Goal: Task Accomplishment & Management: Complete application form

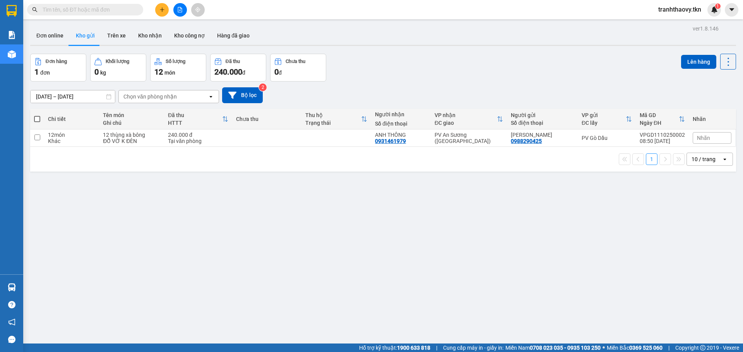
click at [251, 229] on div "ver 1.8.146 Đơn online Kho gửi Trên xe Kho nhận Kho công nợ Hàng đã giao Đơn hà…" at bounding box center [383, 199] width 712 height 352
click at [160, 10] on icon "plus" at bounding box center [161, 9] width 5 height 5
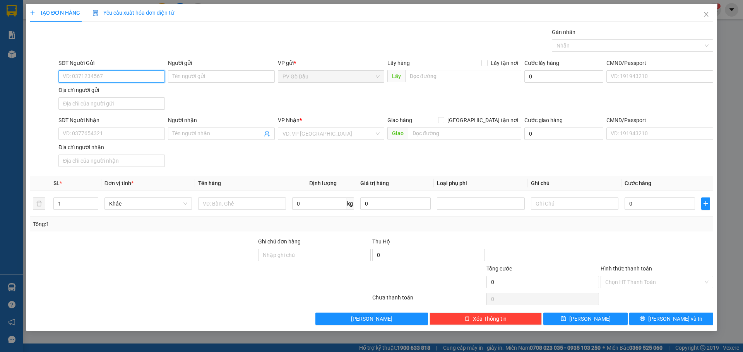
click at [103, 78] on input "SĐT Người Gửi" at bounding box center [111, 76] width 106 height 12
click at [100, 87] on div "0977839939 - CHẠY" at bounding box center [111, 92] width 106 height 12
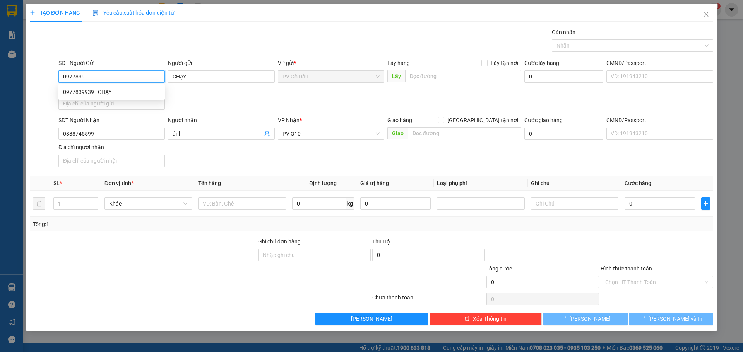
type input "0977839939"
type input "CHẠY"
type input "0888745599"
type input "ánh"
type input "40.000"
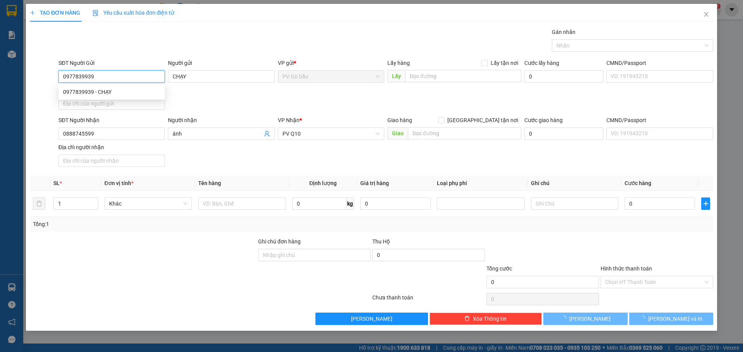
type input "40.000"
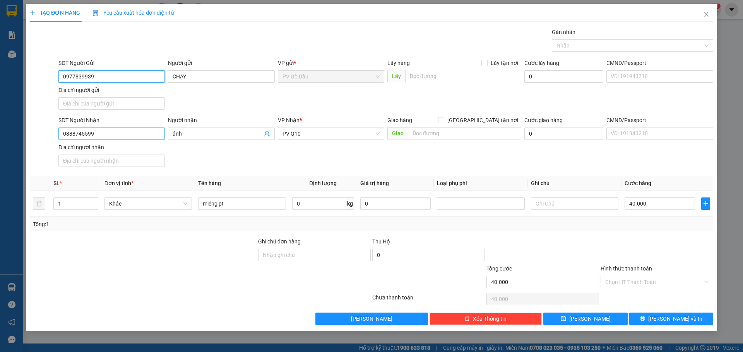
type input "0977839939"
click at [124, 133] on input "0888745599" at bounding box center [111, 134] width 106 height 12
click at [124, 134] on input "0888745599" at bounding box center [111, 134] width 106 height 12
type input "0918169027"
click at [184, 135] on input "ánh" at bounding box center [217, 134] width 89 height 9
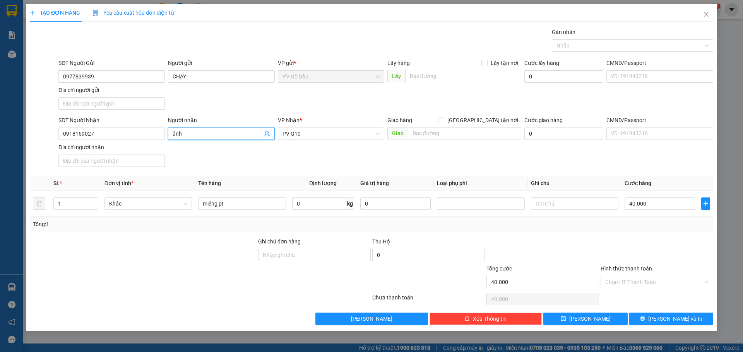
click at [184, 135] on input "ánh" at bounding box center [217, 134] width 89 height 9
type input "á"
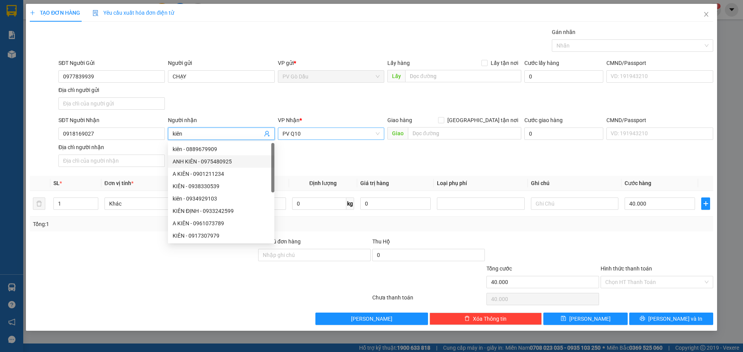
click at [309, 138] on span "PV Q10" at bounding box center [330, 134] width 97 height 12
type input "kiên"
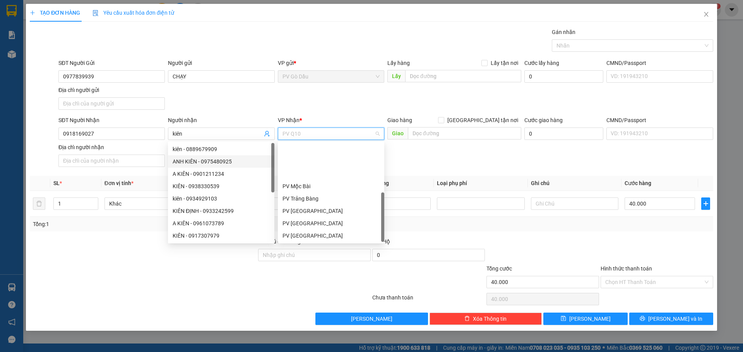
scroll to position [50, 0]
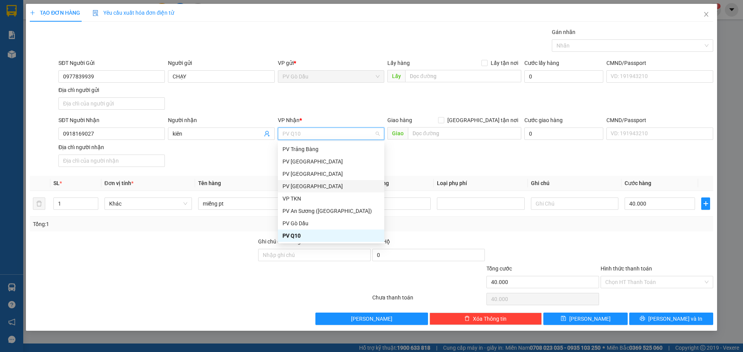
click at [305, 184] on div "PV [GEOGRAPHIC_DATA]" at bounding box center [330, 186] width 97 height 9
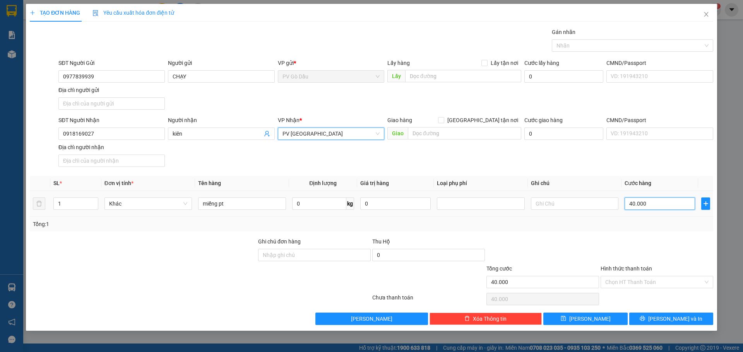
click at [640, 203] on input "40.000" at bounding box center [659, 204] width 70 height 12
type input "2"
type input "00.002"
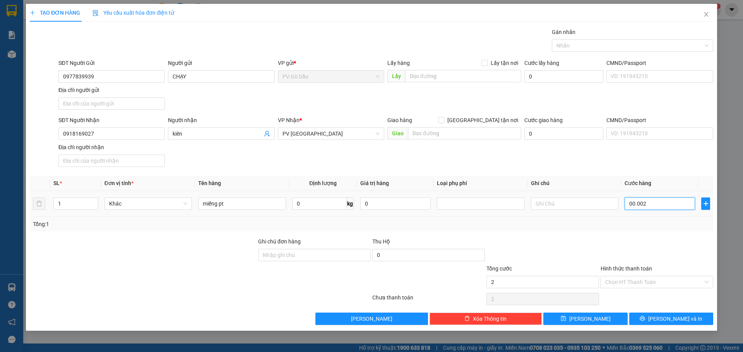
type input "20"
type input "0.000.020"
type input "200"
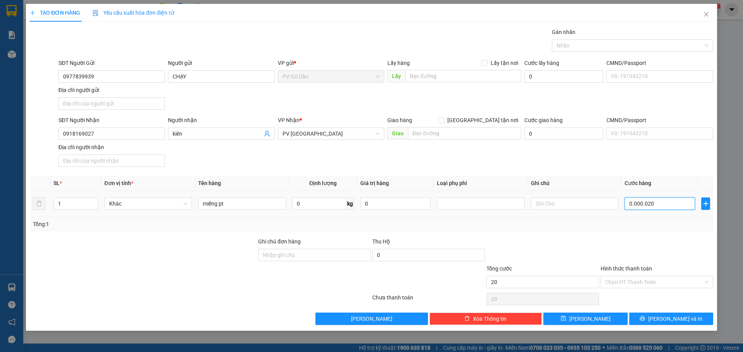
type input "000.000.200"
type input "2.000"
type input "00.000.002.000"
type input "20.000"
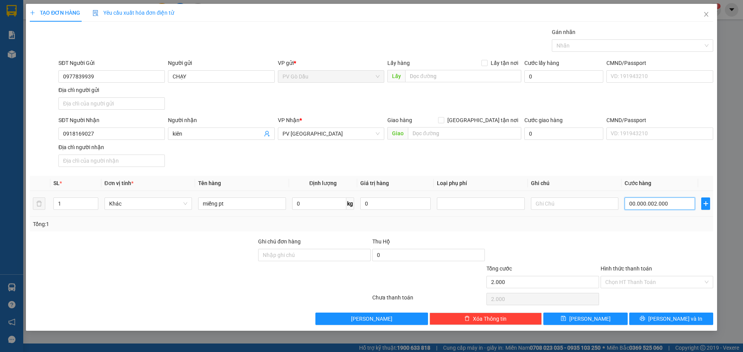
type input "20.000"
type input "0.000.020.000"
type input "20.000"
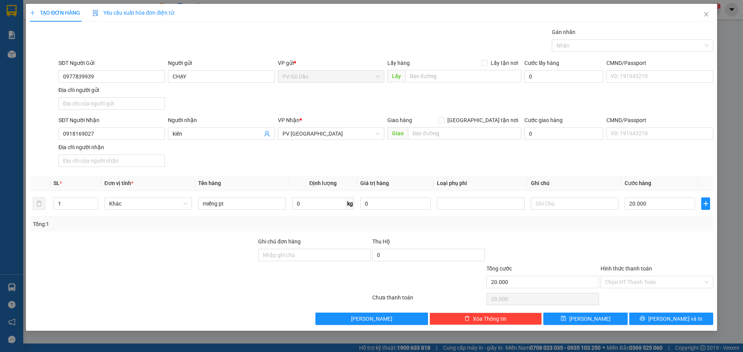
click at [650, 290] on div "Hình thức thanh toán Chọn HT Thanh Toán" at bounding box center [656, 278] width 113 height 27
click at [657, 283] on input "Hình thức thanh toán" at bounding box center [654, 283] width 98 height 12
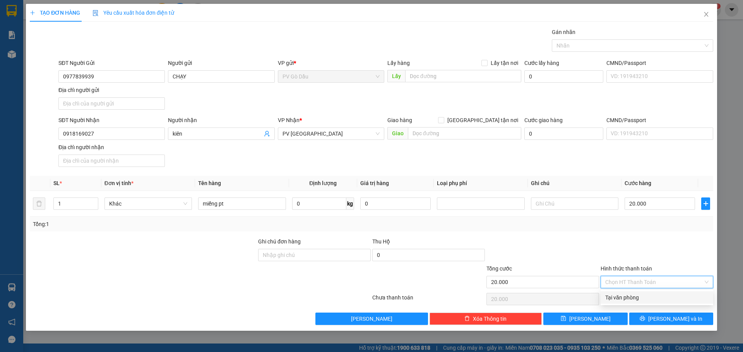
click at [642, 294] on div "Tại văn phòng" at bounding box center [656, 298] width 103 height 9
type input "0"
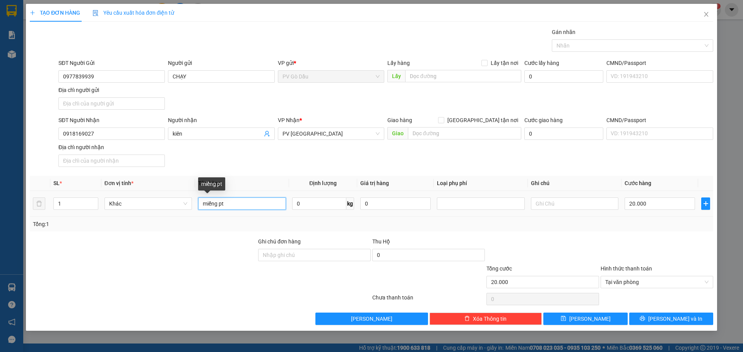
drag, startPoint x: 216, startPoint y: 204, endPoint x: 192, endPoint y: 205, distance: 24.0
click at [192, 205] on tr "1 Khác miếng pt 0 kg 0 20.000" at bounding box center [371, 204] width 683 height 26
type input "pt"
click at [678, 318] on span "[PERSON_NAME] và In" at bounding box center [675, 319] width 54 height 9
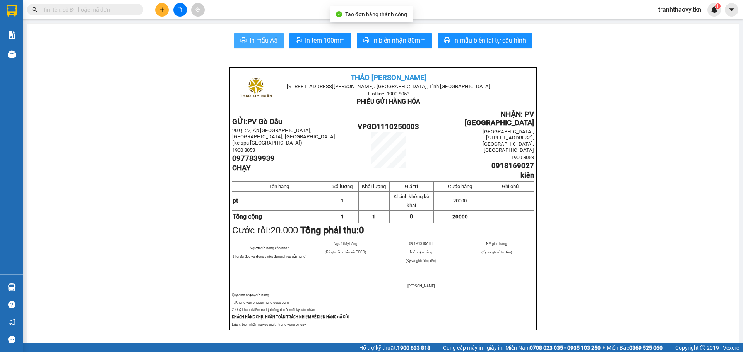
click at [264, 43] on span "In mẫu A5" at bounding box center [263, 41] width 28 height 10
click at [271, 44] on span "In mẫu A5" at bounding box center [263, 41] width 28 height 10
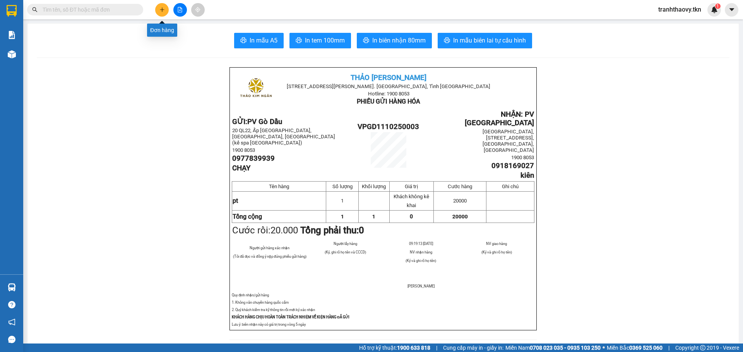
click at [165, 6] on button at bounding box center [162, 10] width 14 height 14
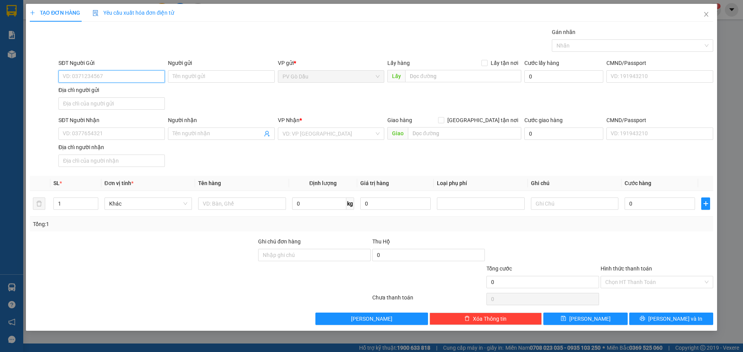
click at [121, 73] on input "SĐT Người Gửi" at bounding box center [111, 76] width 106 height 12
type input "0"
type input "0964438004"
click at [126, 92] on div "0964438004 - BẢO" at bounding box center [111, 92] width 97 height 9
type input "BẢO"
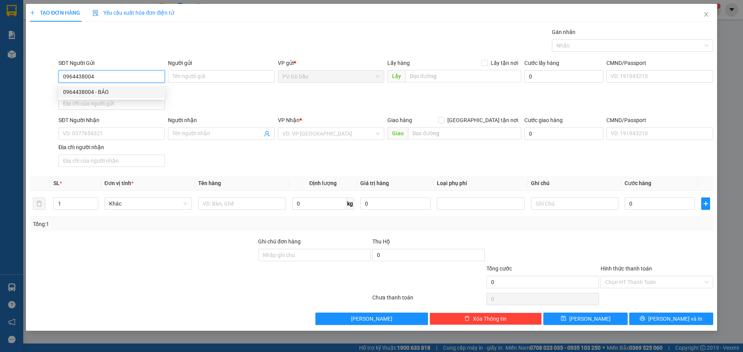
type input "0902880556"
type input "QUÝ"
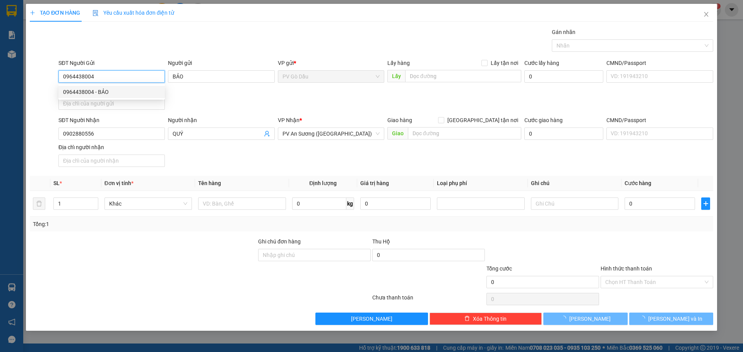
type input "20.000"
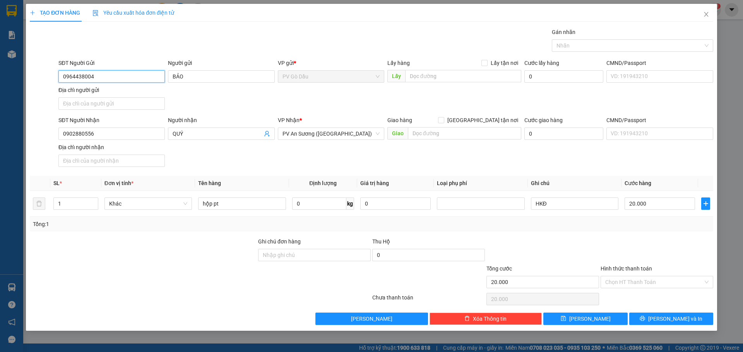
type input "0964438004"
click at [643, 273] on div "Hình thức thanh toán" at bounding box center [656, 271] width 113 height 12
click at [644, 278] on input "Hình thức thanh toán" at bounding box center [654, 283] width 98 height 12
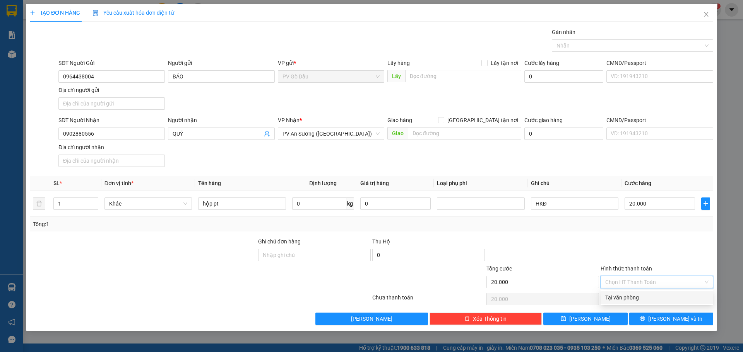
click at [636, 293] on div "Tại văn phòng" at bounding box center [656, 298] width 113 height 12
type input "0"
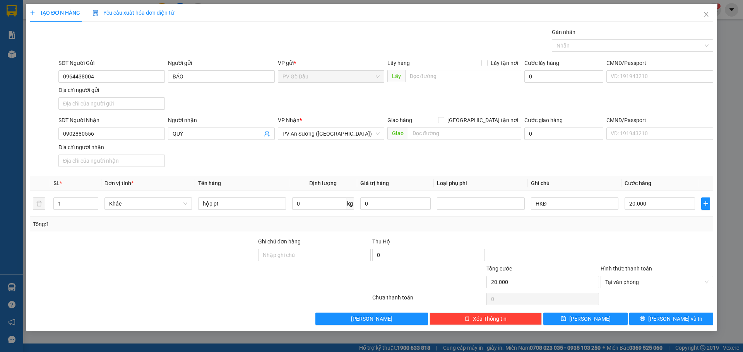
click at [647, 309] on div "Transit Pickup Surcharge Ids Transit Deliver Surcharge Ids Transit Deliver Surc…" at bounding box center [371, 176] width 683 height 297
click at [647, 316] on button "[PERSON_NAME] và In" at bounding box center [671, 319] width 84 height 12
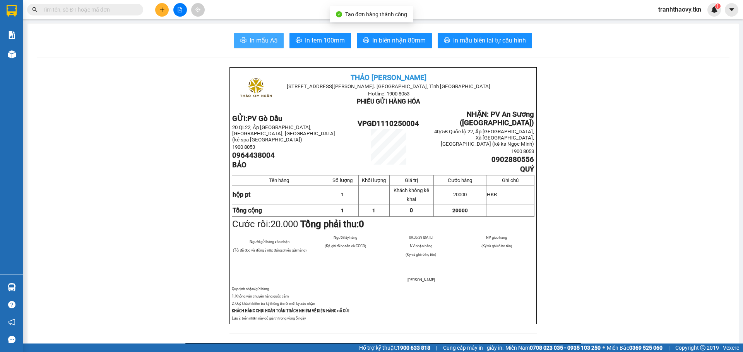
click at [234, 46] on button "In mẫu A5" at bounding box center [259, 40] width 50 height 15
click at [250, 41] on span "In mẫu A5" at bounding box center [263, 41] width 28 height 10
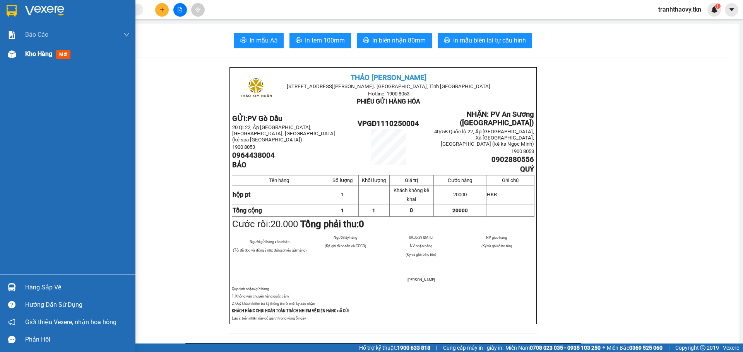
click at [12, 50] on img at bounding box center [12, 54] width 8 height 8
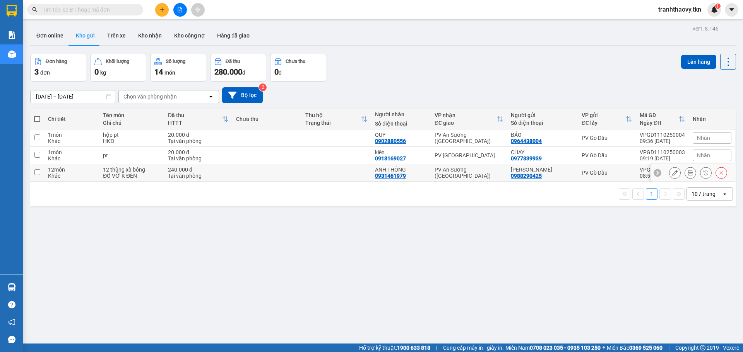
click at [312, 176] on td at bounding box center [336, 172] width 70 height 17
checkbox input "true"
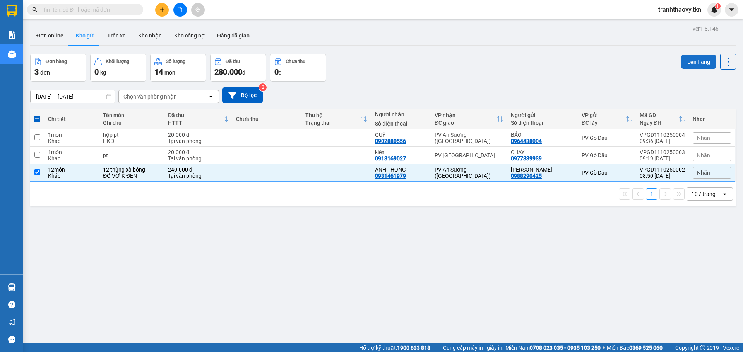
click at [682, 62] on button "Lên hàng" at bounding box center [698, 62] width 35 height 14
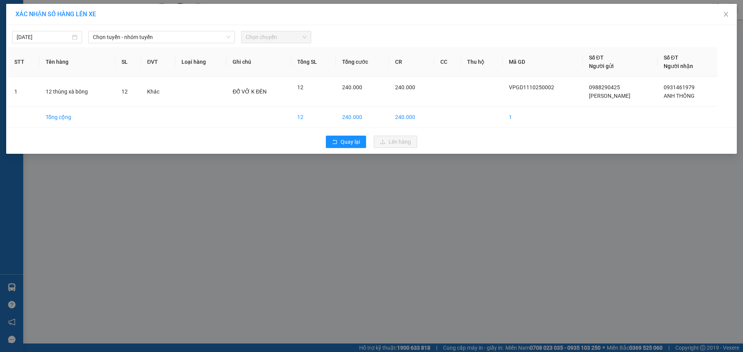
type input "[DATE]"
drag, startPoint x: 60, startPoint y: 39, endPoint x: 75, endPoint y: 44, distance: 15.7
click at [60, 40] on input "[DATE]" at bounding box center [44, 37] width 54 height 9
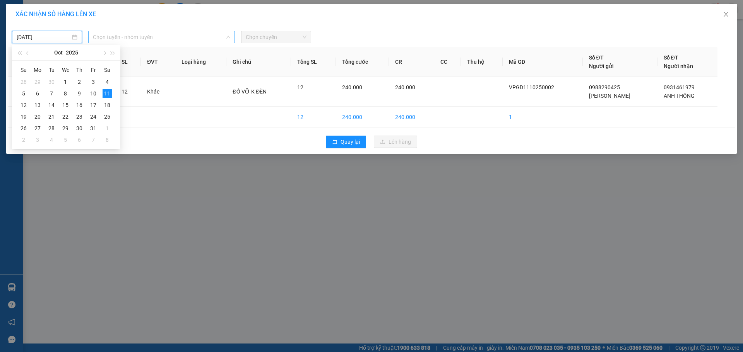
click at [155, 33] on span "Chọn tuyến - nhóm tuyến" at bounding box center [161, 37] width 137 height 12
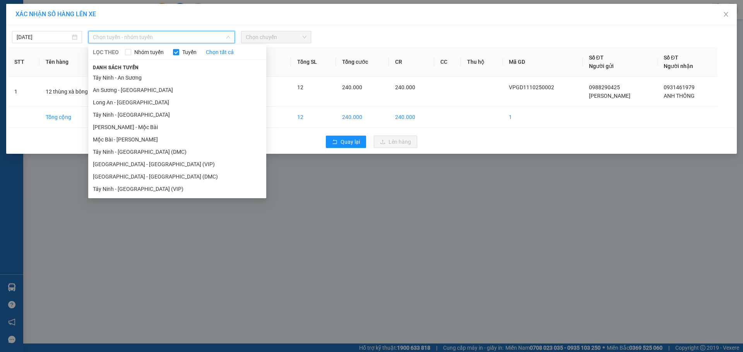
click at [146, 186] on li "Tây Ninh - [GEOGRAPHIC_DATA] (VIP)" at bounding box center [177, 189] width 178 height 12
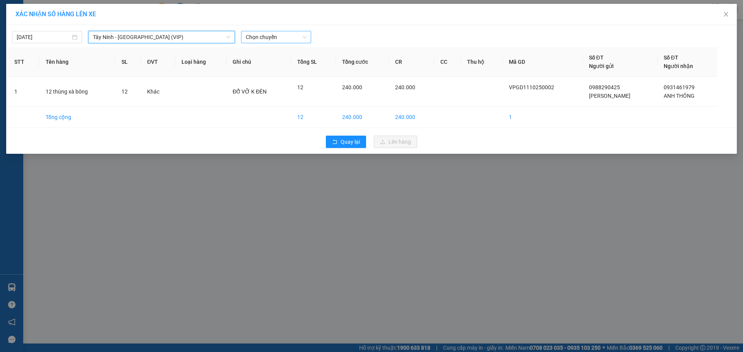
click at [274, 38] on span "Chọn chuyến" at bounding box center [276, 37] width 61 height 12
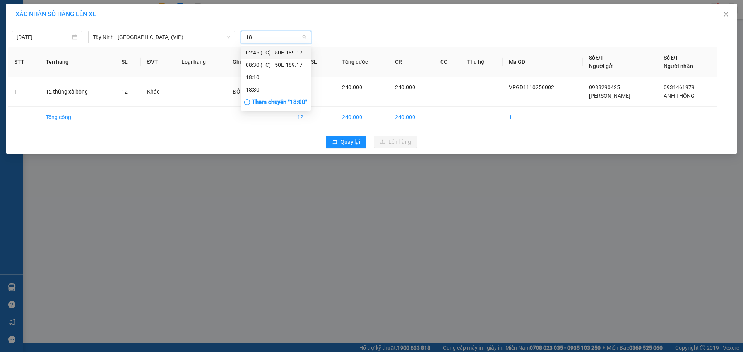
type input "189"
click at [291, 64] on div "08:30 (TC) - 50E-189.17" at bounding box center [276, 65] width 60 height 9
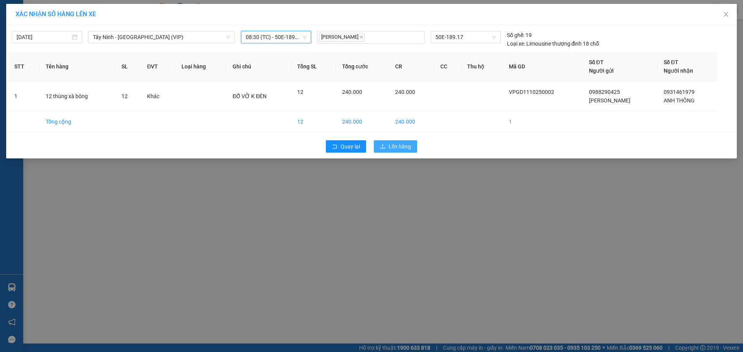
click at [402, 148] on span "Lên hàng" at bounding box center [399, 146] width 22 height 9
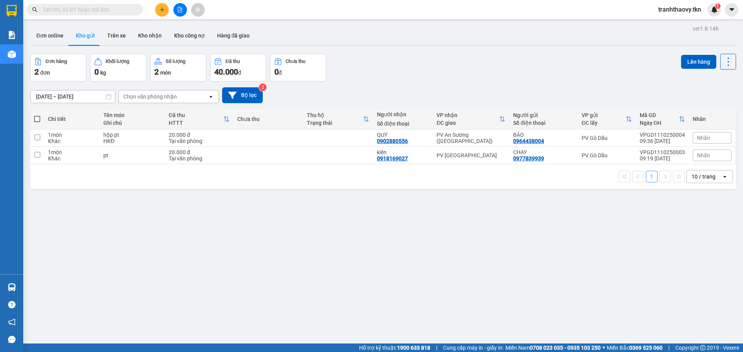
click at [258, 195] on div "ver 1.8.146 Đơn online Kho gửi Trên xe Kho nhận Kho công nợ Hàng đã giao Đơn hà…" at bounding box center [383, 199] width 712 height 352
click at [159, 10] on button at bounding box center [162, 10] width 14 height 14
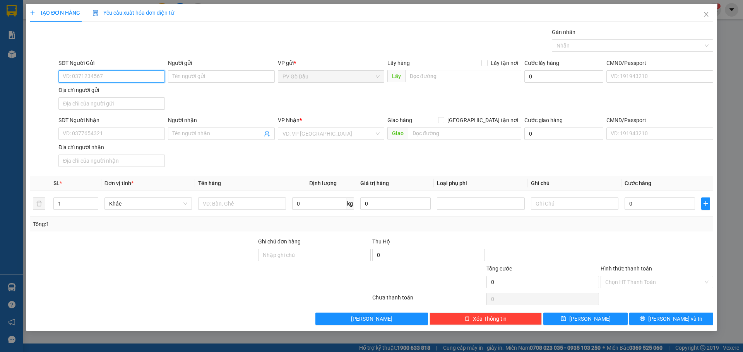
click at [114, 76] on input "SĐT Người Gửi" at bounding box center [111, 76] width 106 height 12
click at [89, 135] on input "SĐT Người Nhận" at bounding box center [111, 134] width 106 height 12
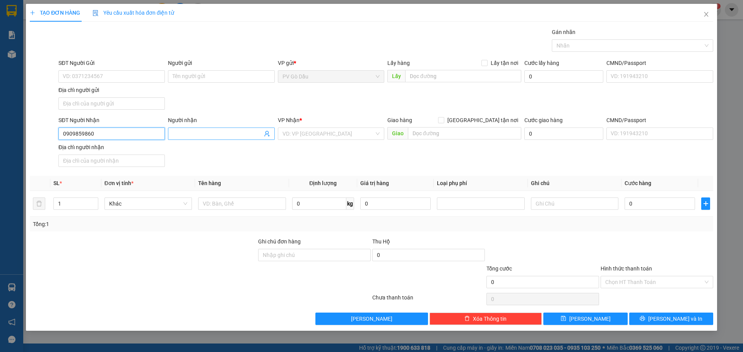
type input "0909859860"
click at [215, 129] on span at bounding box center [221, 134] width 106 height 12
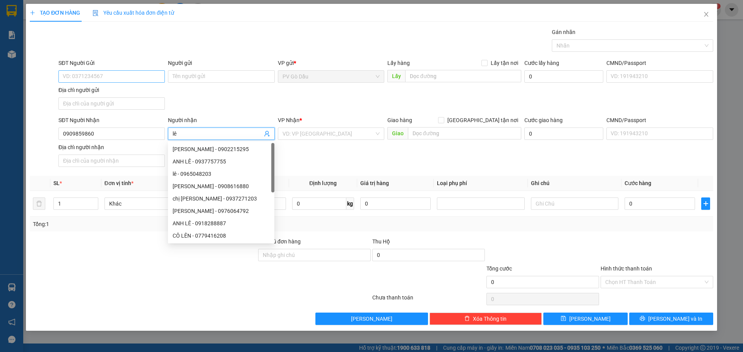
type input "lê"
click at [104, 73] on input "SĐT Người Gửi" at bounding box center [111, 76] width 106 height 12
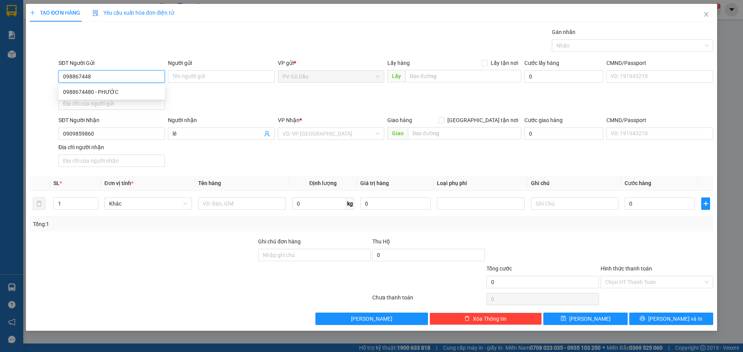
type input "0988674480"
click at [120, 92] on div "0988674480 - PHƯỚC" at bounding box center [111, 92] width 97 height 9
type input "PHƯỚC"
type input "30.000"
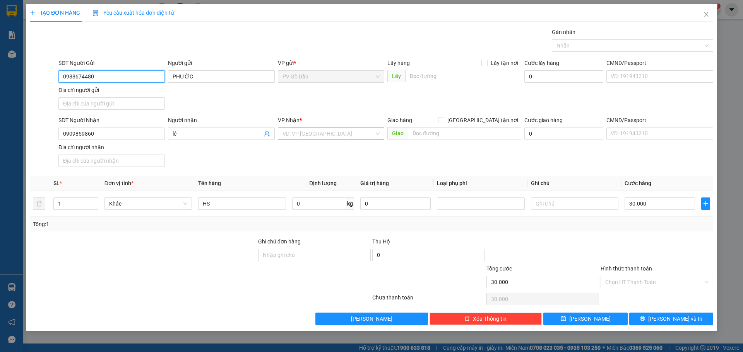
type input "0988674480"
click at [360, 135] on input "search" at bounding box center [328, 134] width 92 height 12
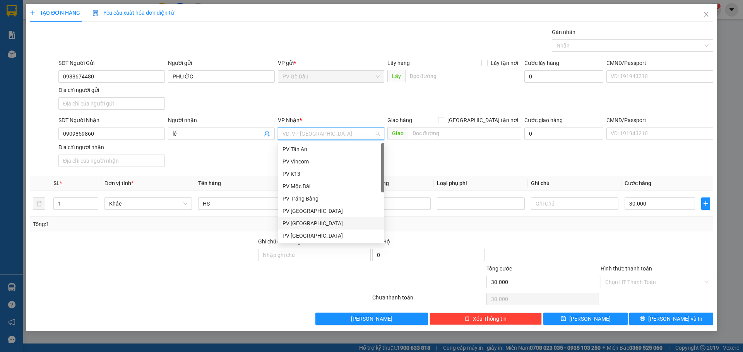
scroll to position [50, 0]
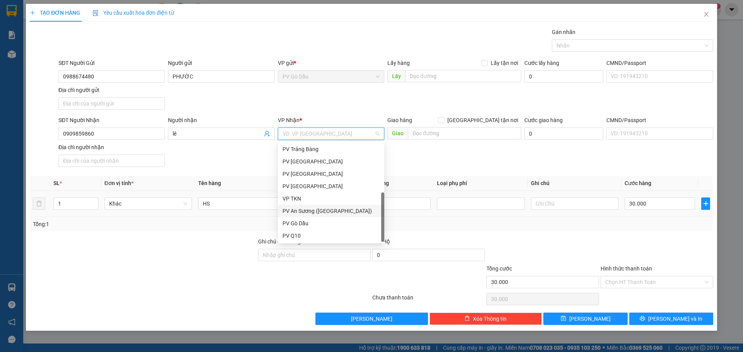
click at [317, 208] on div "PV An Sương ([GEOGRAPHIC_DATA])" at bounding box center [330, 211] width 97 height 9
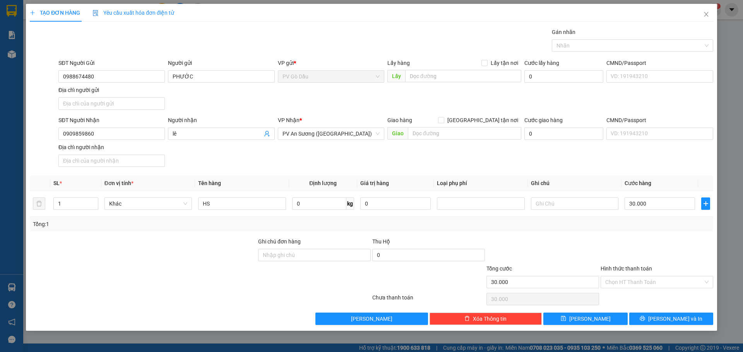
click at [639, 271] on label "Hình thức thanh toán" at bounding box center [625, 269] width 51 height 6
click at [639, 277] on input "Hình thức thanh toán" at bounding box center [654, 283] width 98 height 12
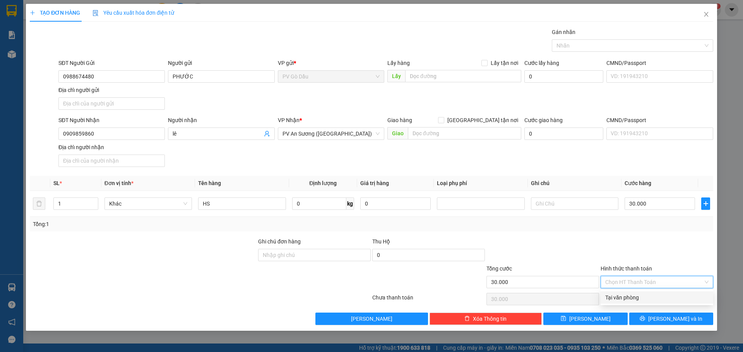
click at [641, 282] on input "Hình thức thanh toán" at bounding box center [654, 283] width 98 height 12
click at [637, 295] on div "Tại văn phòng" at bounding box center [656, 298] width 103 height 9
type input "0"
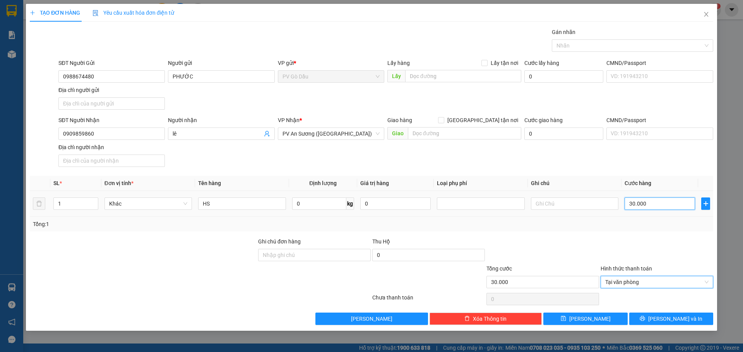
click at [641, 208] on input "30.000" at bounding box center [659, 204] width 70 height 12
type input "2"
type input "00.002"
type input "20"
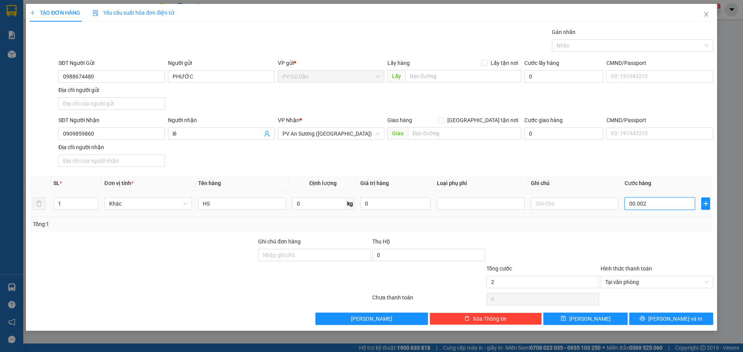
type input "0.000.020"
type input "200"
type input "000.000.002.000"
type input "20.000"
type input "0.000.000.020.000"
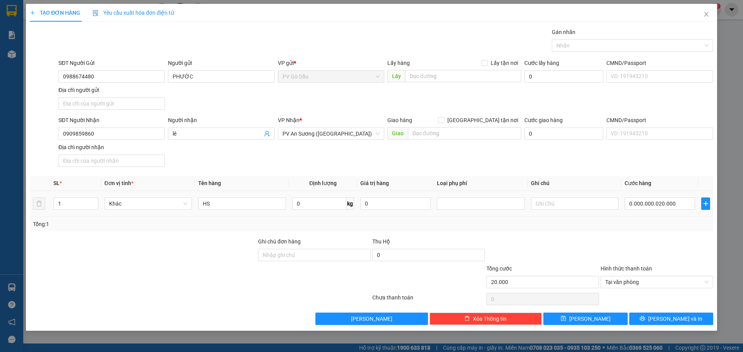
type input "20.000"
click at [634, 236] on div "Transit Pickup Surcharge Ids Transit Deliver Surcharge Ids Transit Deliver Surc…" at bounding box center [371, 176] width 683 height 297
click at [654, 317] on button "[PERSON_NAME] và In" at bounding box center [671, 319] width 84 height 12
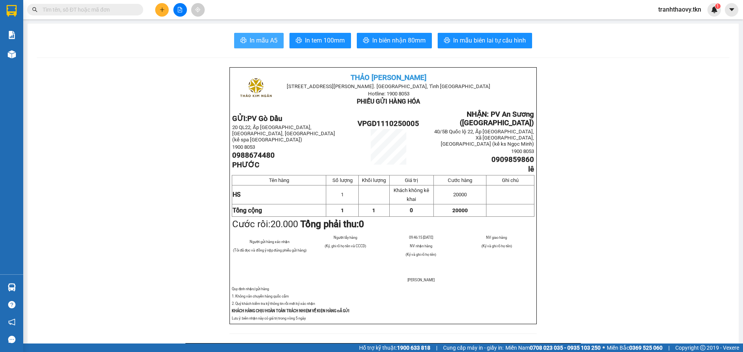
click at [277, 34] on button "In mẫu A5" at bounding box center [259, 40] width 50 height 15
click at [155, 9] on div at bounding box center [180, 10] width 58 height 14
click at [162, 9] on icon "plus" at bounding box center [162, 9] width 0 height 4
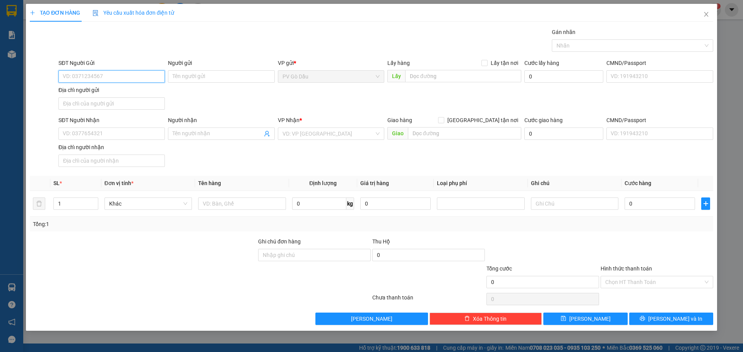
click at [126, 78] on input "SĐT Người Gửi" at bounding box center [111, 76] width 106 height 12
drag, startPoint x: 99, startPoint y: 73, endPoint x: 36, endPoint y: 71, distance: 62.7
click at [36, 71] on div "SĐT Người Gửi 0919397615 0919397615 Người gửi Tên người gửi VP gửi * PV Gò Dầu …" at bounding box center [371, 86] width 685 height 54
type input "0919397615"
paste input "0919397615"
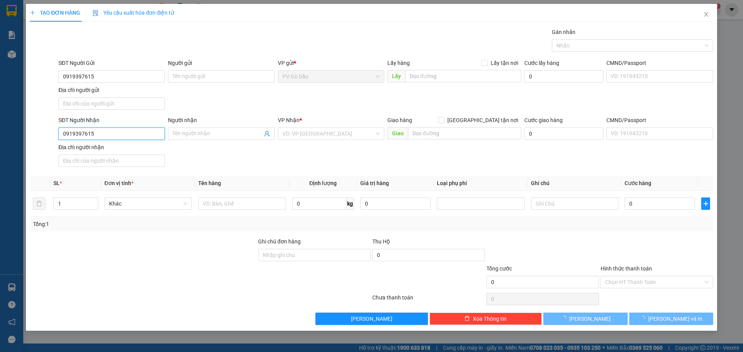
type input "0919397615"
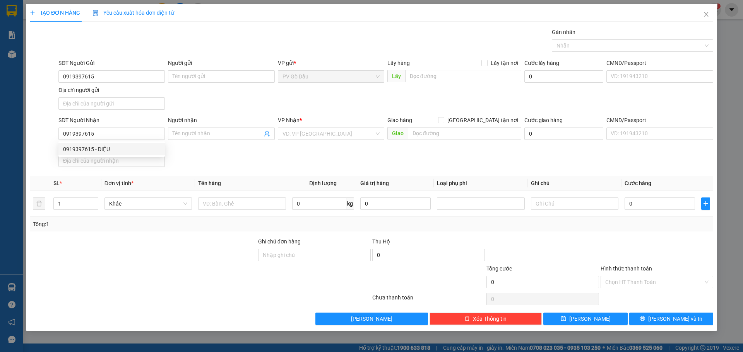
click at [119, 69] on div "SĐT Người Gửi" at bounding box center [111, 65] width 106 height 12
click at [113, 75] on input "0919397615" at bounding box center [111, 76] width 106 height 12
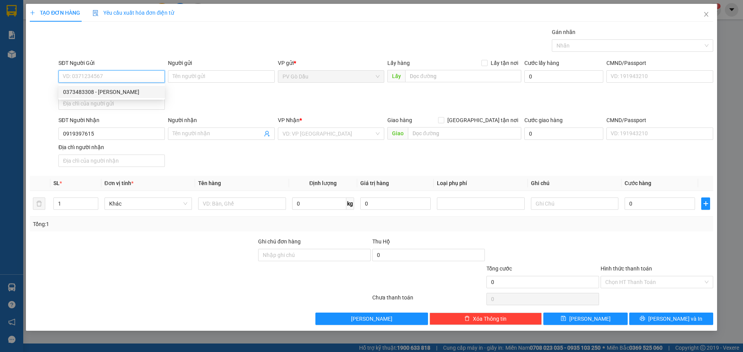
click at [130, 90] on div "0373483308 - [PERSON_NAME]" at bounding box center [111, 92] width 97 height 9
type input "0373483308"
type input "[PERSON_NAME]"
type input "20.000"
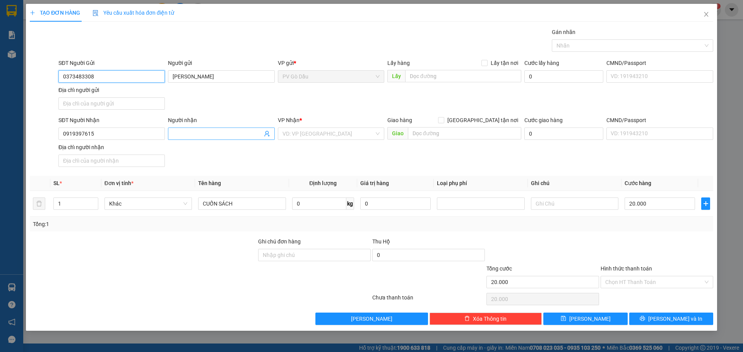
type input "0373483308"
click at [200, 132] on input "Người nhận" at bounding box center [217, 134] width 89 height 9
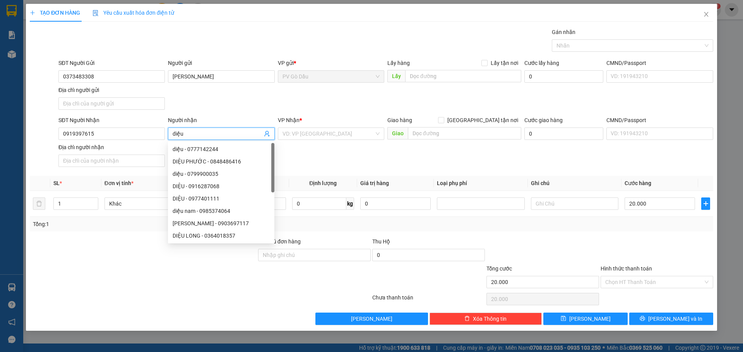
type input "diệu"
click at [389, 101] on div "SĐT Người Gửi 0373483308 Người gửi MINH THIỆN VP gửi * PV Gò Dầu Lấy hàng Lấy t…" at bounding box center [386, 86] width 658 height 54
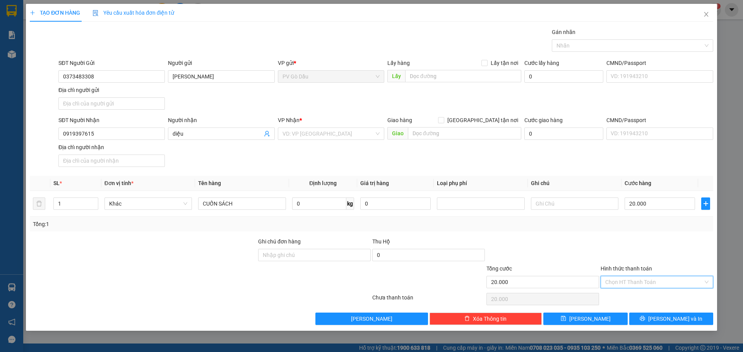
click at [631, 288] on input "Hình thức thanh toán" at bounding box center [654, 283] width 98 height 12
click at [629, 297] on div "Tại văn phòng" at bounding box center [656, 298] width 103 height 9
type input "0"
click at [688, 323] on button "[PERSON_NAME] và In" at bounding box center [671, 319] width 84 height 12
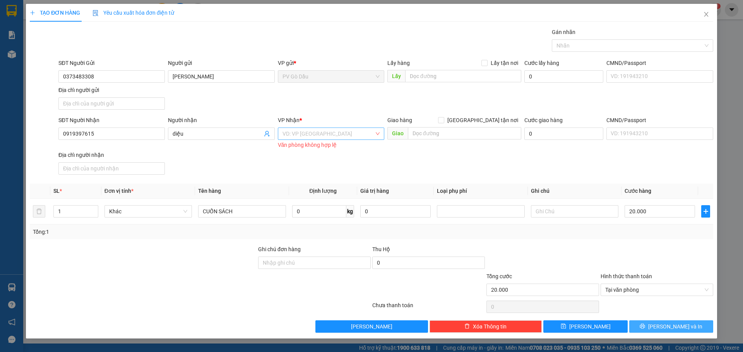
click at [340, 140] on div "VD: VP [GEOGRAPHIC_DATA]" at bounding box center [331, 134] width 106 height 12
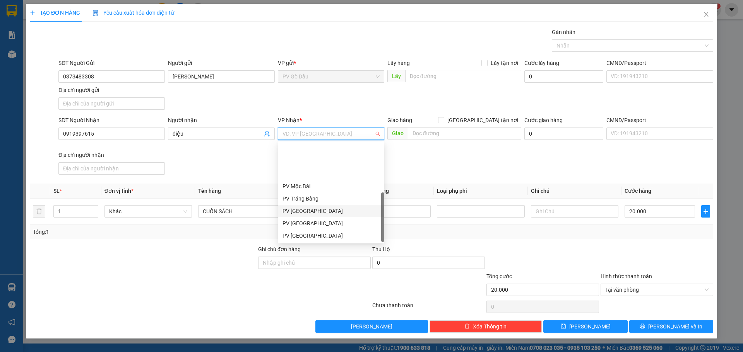
scroll to position [50, 0]
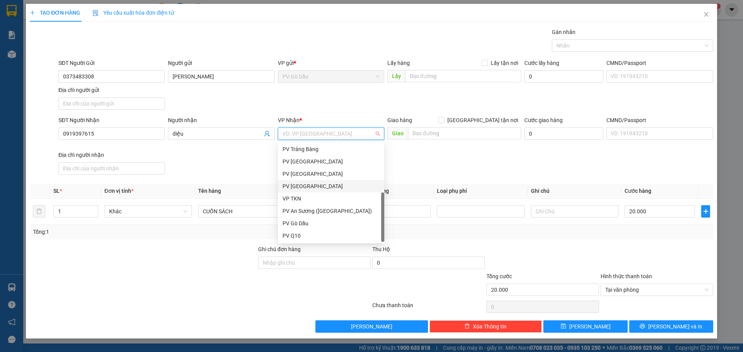
click at [316, 182] on div "PV [GEOGRAPHIC_DATA]" at bounding box center [331, 186] width 106 height 12
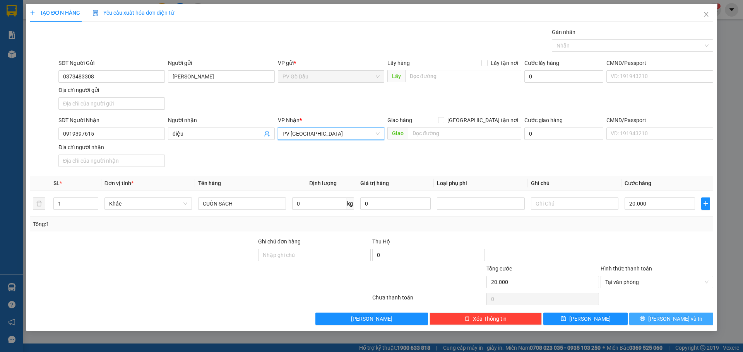
click at [645, 317] on icon "printer" at bounding box center [641, 318] width 5 height 5
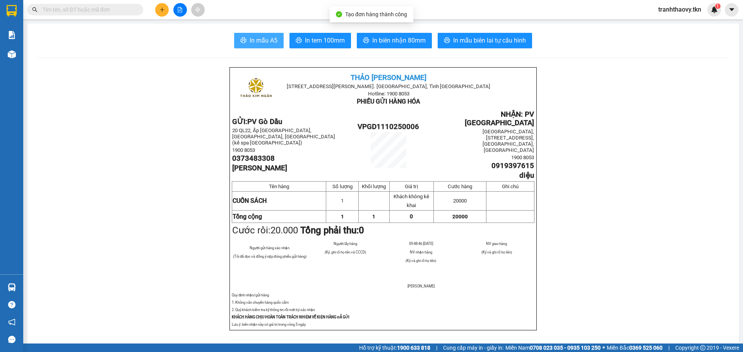
click at [249, 44] on span "In mẫu A5" at bounding box center [263, 41] width 28 height 10
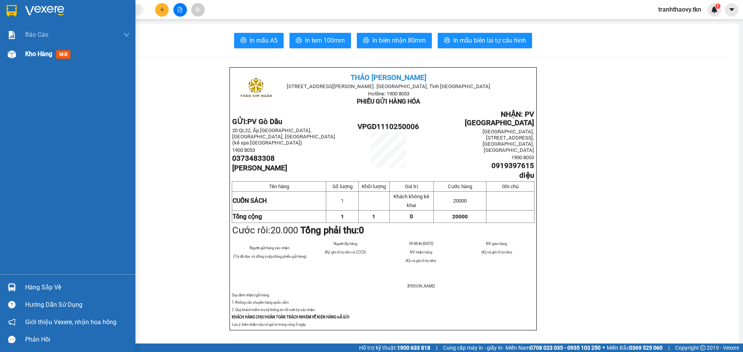
click at [48, 54] on span "Kho hàng" at bounding box center [38, 53] width 27 height 7
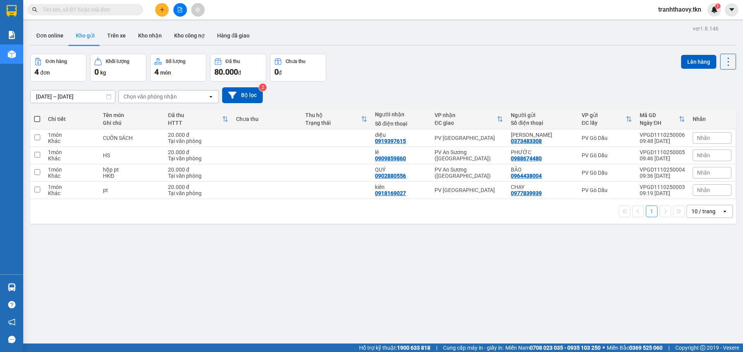
click at [227, 258] on div "ver 1.8.146 Đơn online Kho gửi Trên xe Kho nhận Kho công nợ Hàng đã giao Đơn hà…" at bounding box center [383, 199] width 712 height 352
click at [266, 191] on td at bounding box center [267, 190] width 70 height 17
checkbox input "true"
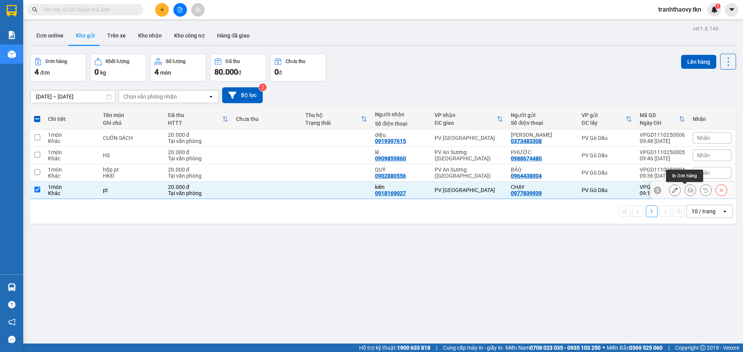
click at [687, 192] on icon at bounding box center [689, 190] width 5 height 5
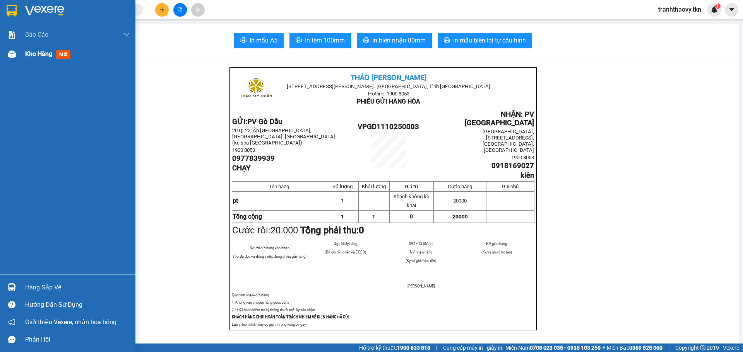
click at [49, 58] on div "Kho hàng mới" at bounding box center [49, 54] width 48 height 10
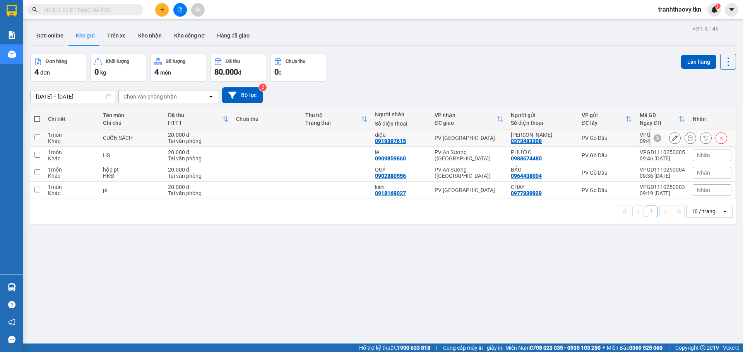
click at [177, 138] on div "Tại văn phòng" at bounding box center [198, 141] width 60 height 6
checkbox input "true"
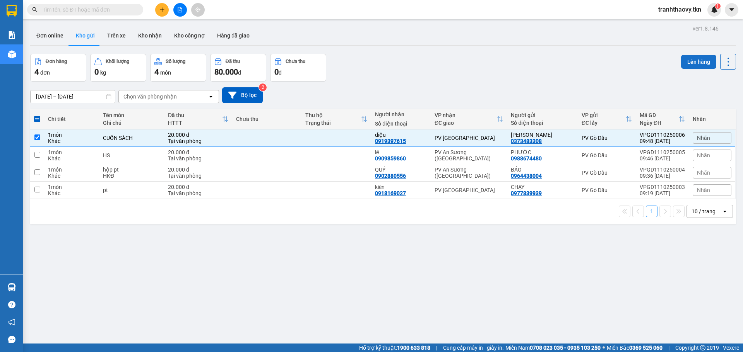
click at [694, 58] on button "Lên hàng" at bounding box center [698, 62] width 35 height 14
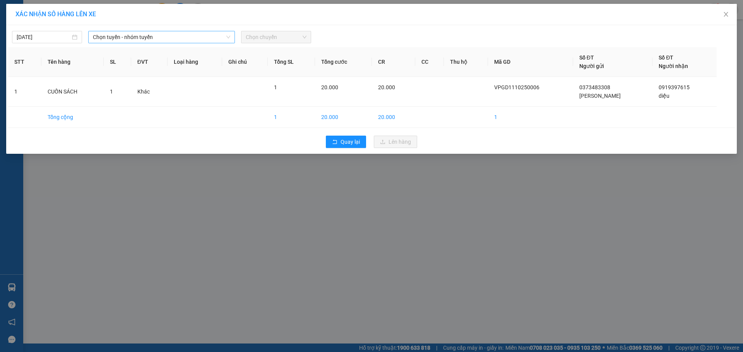
click at [176, 34] on span "Chọn tuyến - nhóm tuyến" at bounding box center [161, 37] width 137 height 12
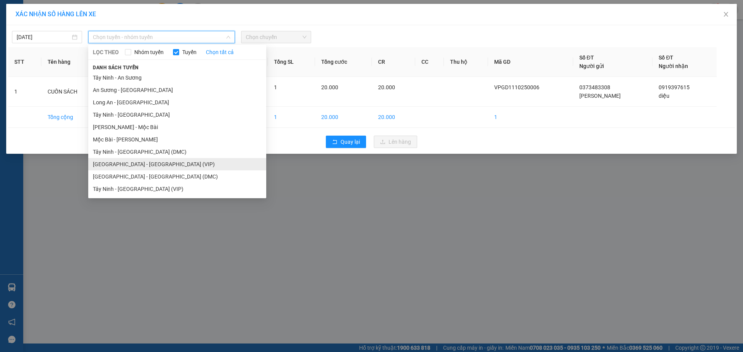
click at [150, 161] on li "[GEOGRAPHIC_DATA] - [GEOGRAPHIC_DATA] (VIP)" at bounding box center [177, 164] width 178 height 12
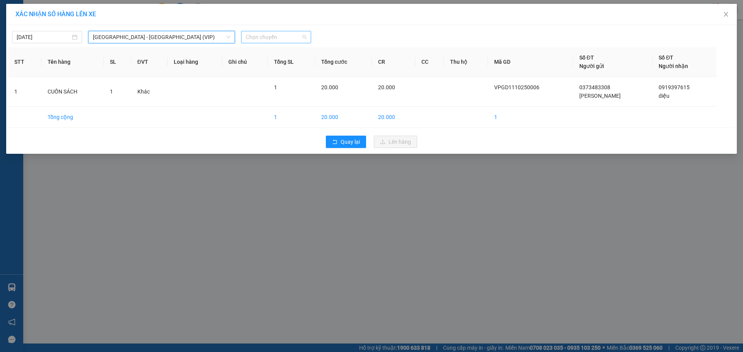
click at [276, 38] on span "Chọn chuyến" at bounding box center [276, 37] width 61 height 12
type input "50414"
click at [280, 57] on div "07:40 - 50H-504.14" at bounding box center [276, 52] width 70 height 12
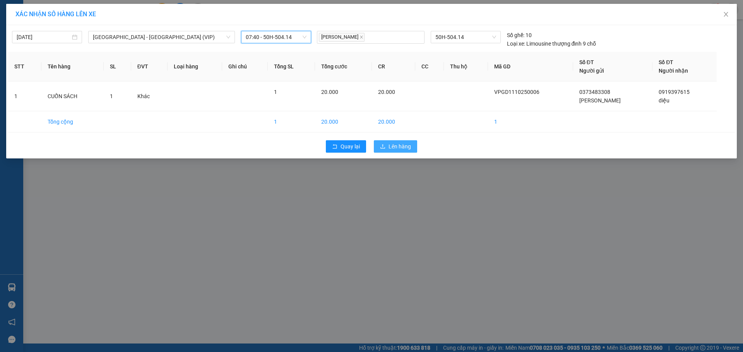
click at [403, 138] on div "Quay lại Lên hàng" at bounding box center [371, 147] width 726 height 20
click at [400, 146] on span "Lên hàng" at bounding box center [399, 146] width 22 height 9
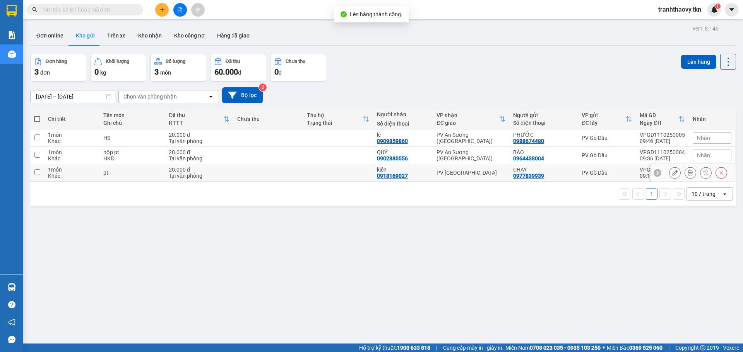
click at [296, 172] on td at bounding box center [268, 172] width 70 height 17
checkbox input "true"
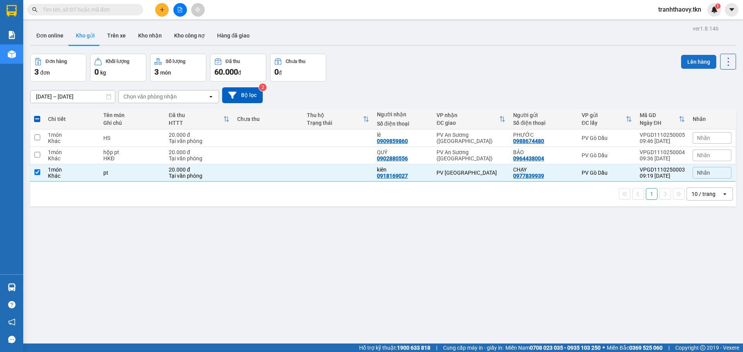
click at [686, 58] on button "Lên hàng" at bounding box center [698, 62] width 35 height 14
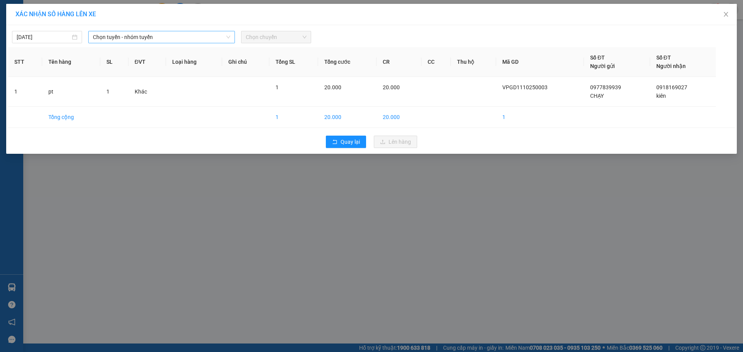
click at [175, 39] on span "Chọn tuyến - nhóm tuyến" at bounding box center [161, 37] width 137 height 12
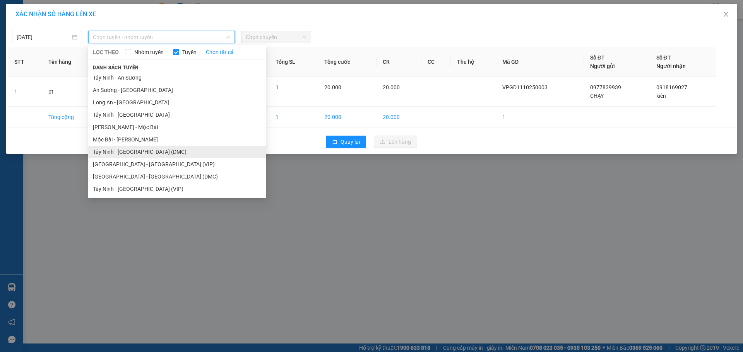
click at [149, 154] on li "Tây Ninh - [GEOGRAPHIC_DATA] (DMC)" at bounding box center [177, 152] width 178 height 12
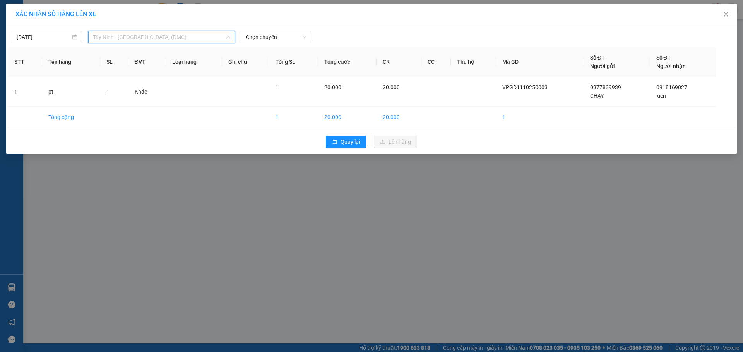
click at [159, 38] on span "Tây Ninh - [GEOGRAPHIC_DATA] (DMC)" at bounding box center [161, 37] width 137 height 12
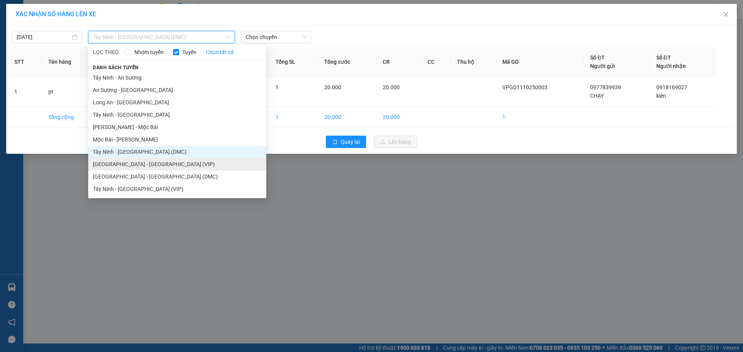
click at [150, 162] on li "[GEOGRAPHIC_DATA] - [GEOGRAPHIC_DATA] (VIP)" at bounding box center [177, 164] width 178 height 12
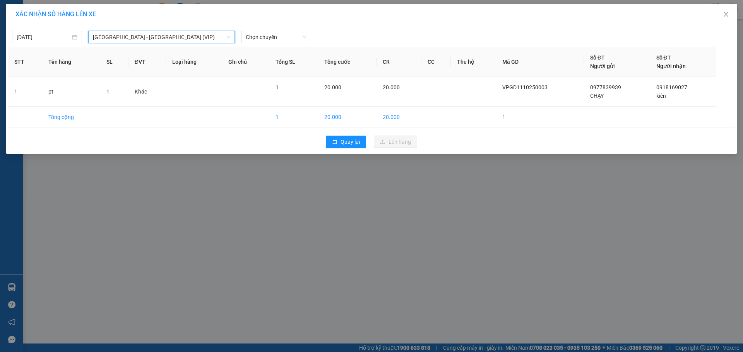
click at [261, 44] on div "[DATE] [GEOGRAPHIC_DATA] - [GEOGRAPHIC_DATA] (VIP) [GEOGRAPHIC_DATA] - [GEOGRAP…" at bounding box center [371, 89] width 730 height 129
click at [269, 33] on span "Chọn chuyến" at bounding box center [276, 37] width 61 height 12
type input "4792"
click at [291, 51] on div "07:30 (TC) - 70H-047.92" at bounding box center [276, 52] width 60 height 9
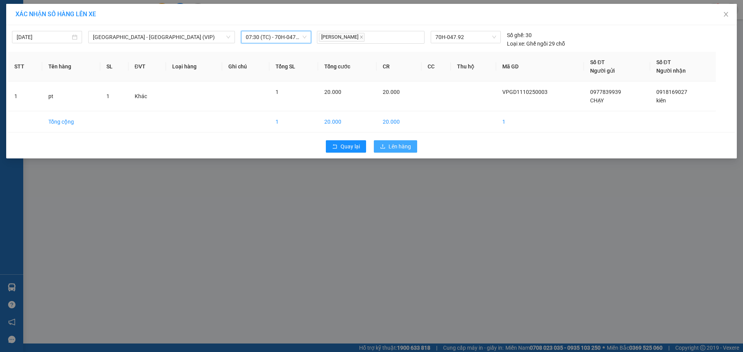
click at [400, 143] on span "Lên hàng" at bounding box center [399, 146] width 22 height 9
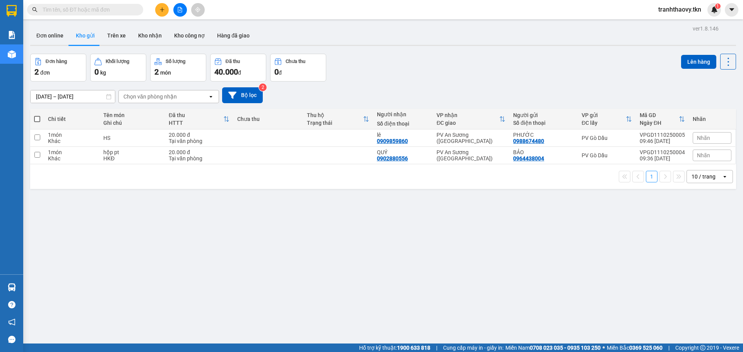
click at [294, 237] on div "ver 1.8.146 Đơn online Kho gửi Trên xe Kho nhận Kho công nợ Hàng đã giao Đơn hà…" at bounding box center [383, 199] width 712 height 352
